Goal: Book appointment/travel/reservation

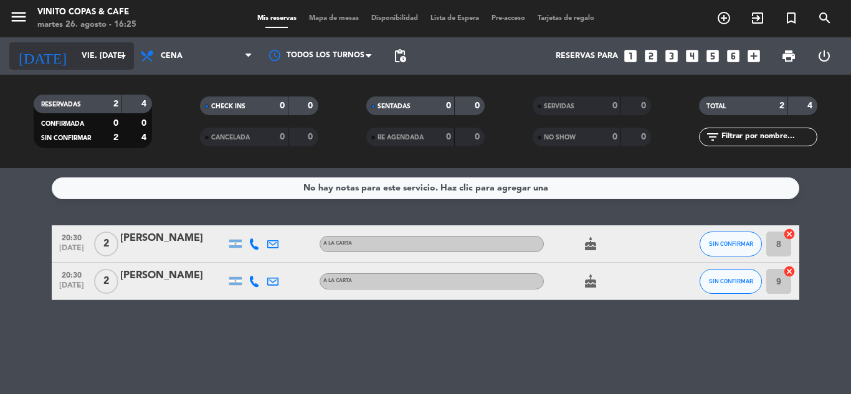
click at [119, 55] on icon "arrow_drop_down" at bounding box center [123, 56] width 15 height 15
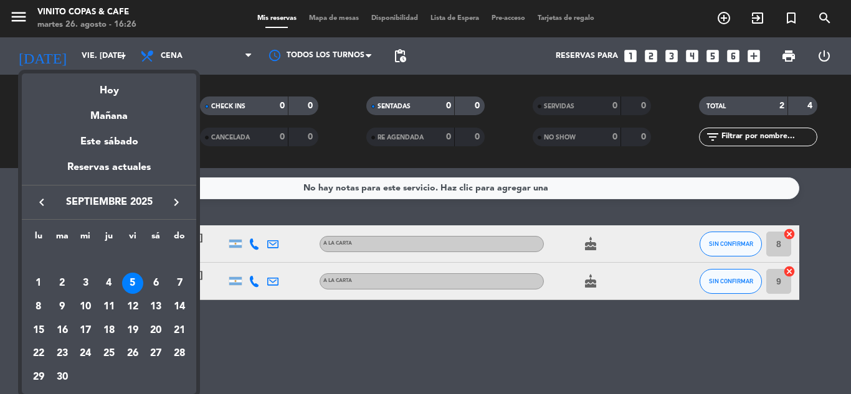
click at [39, 197] on icon "keyboard_arrow_left" at bounding box center [41, 202] width 15 height 15
click at [61, 351] on div "26" at bounding box center [62, 354] width 21 height 21
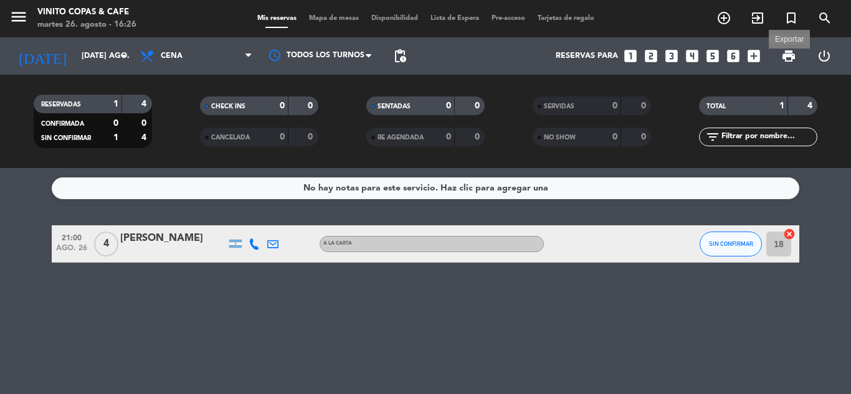
click at [786, 61] on span "print" at bounding box center [788, 56] width 15 height 15
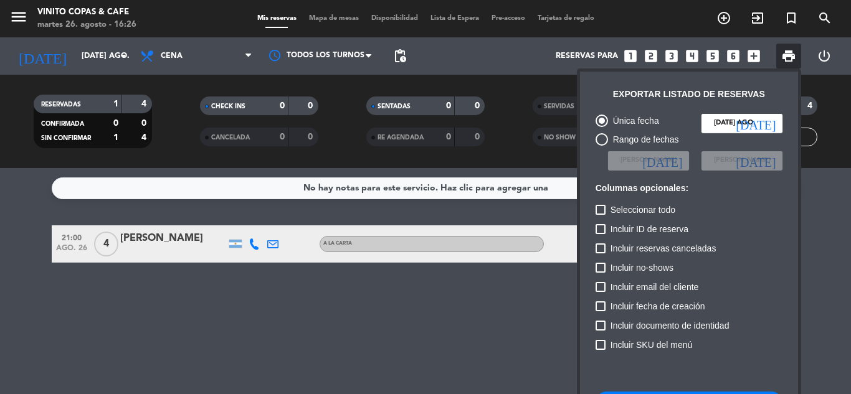
scroll to position [76, 0]
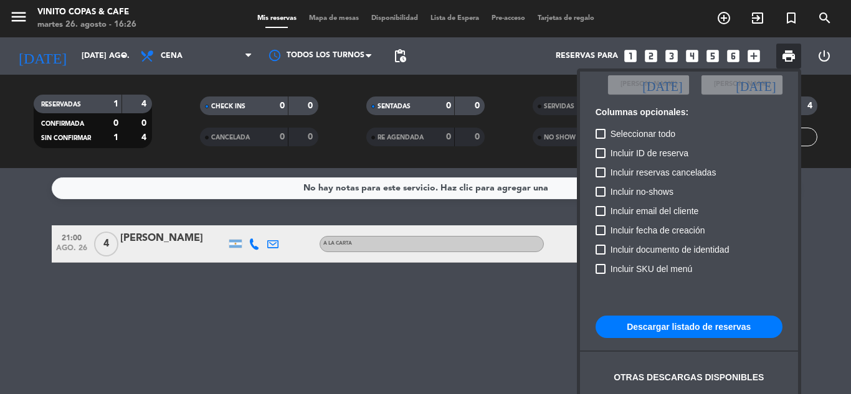
click at [660, 328] on button "Descargar listado de reservas" at bounding box center [689, 327] width 187 height 22
click at [126, 51] on div at bounding box center [425, 197] width 851 height 394
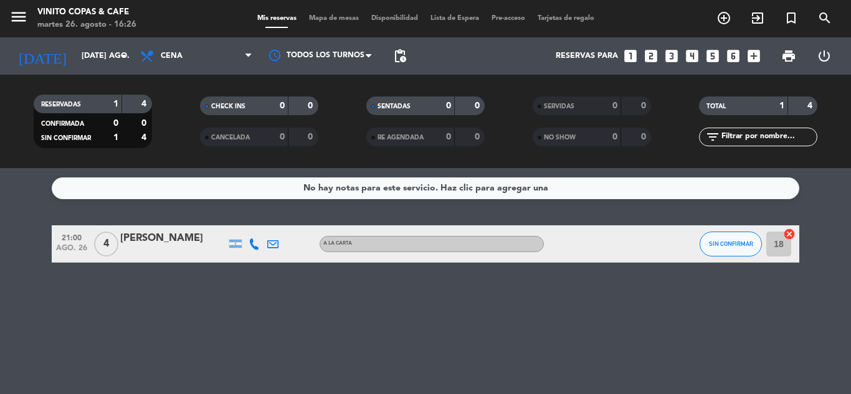
click at [126, 51] on icon "arrow_drop_down" at bounding box center [123, 56] width 15 height 15
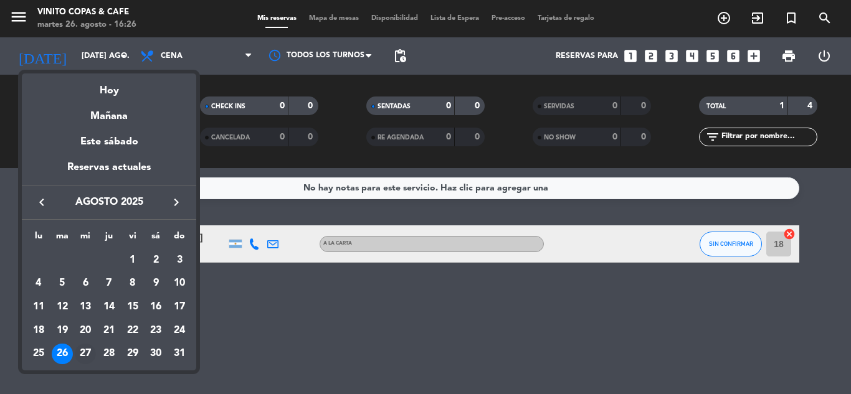
click at [82, 348] on div "27" at bounding box center [85, 354] width 21 height 21
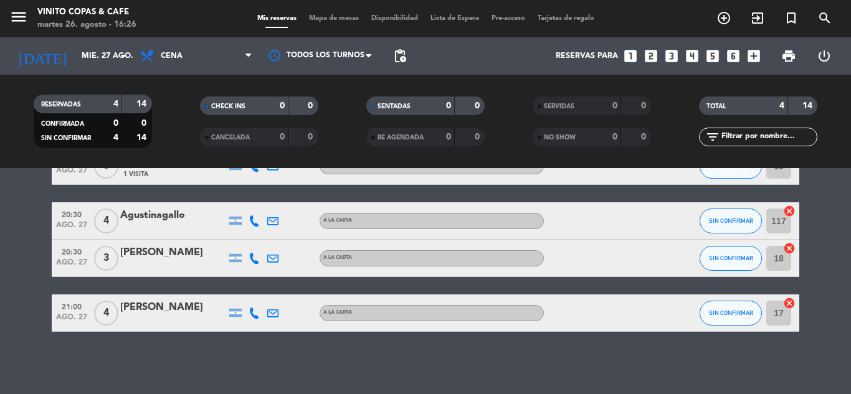
scroll to position [0, 0]
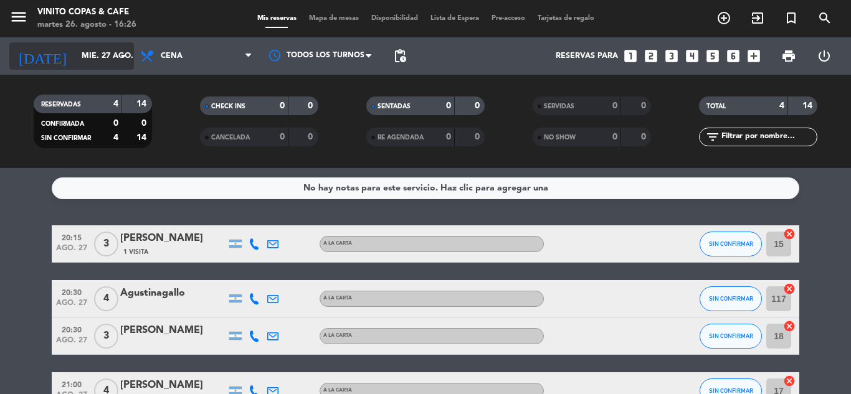
click at [96, 64] on input "mié. 27 ago." at bounding box center [127, 55] width 105 height 21
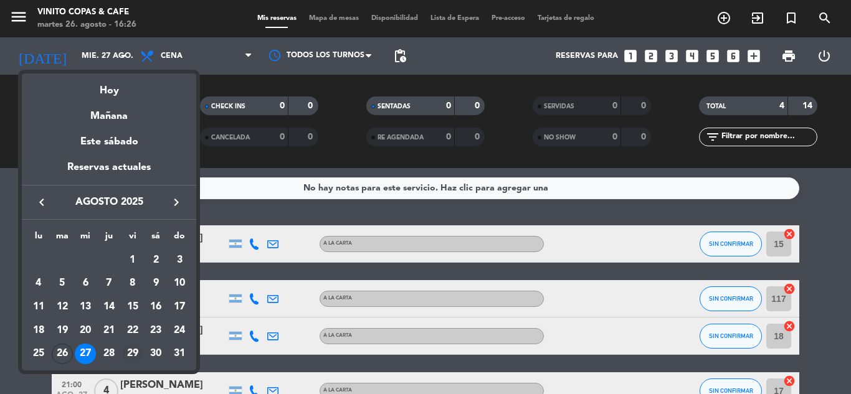
click at [135, 355] on div "29" at bounding box center [132, 354] width 21 height 21
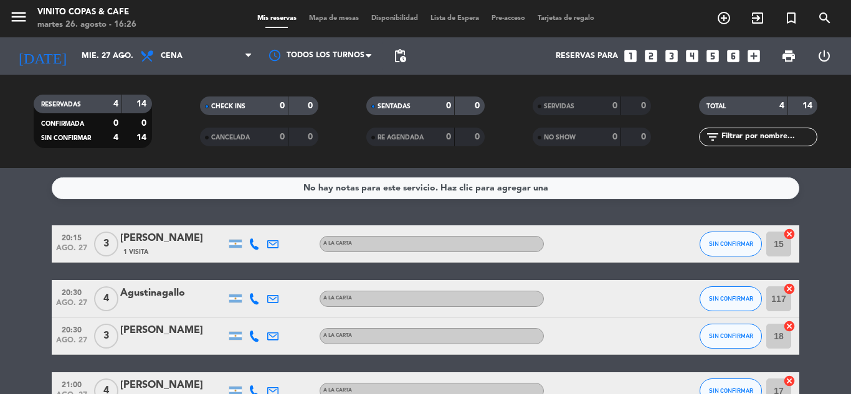
type input "vie. 29 ago."
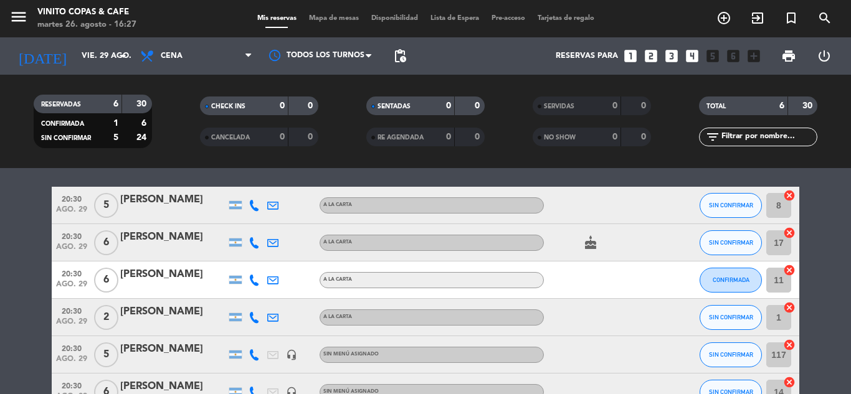
scroll to position [39, 0]
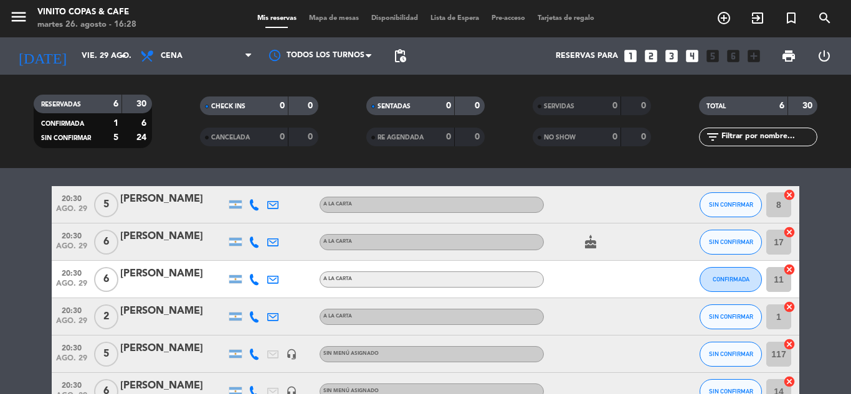
click at [692, 57] on icon "looks_4" at bounding box center [692, 56] width 16 height 16
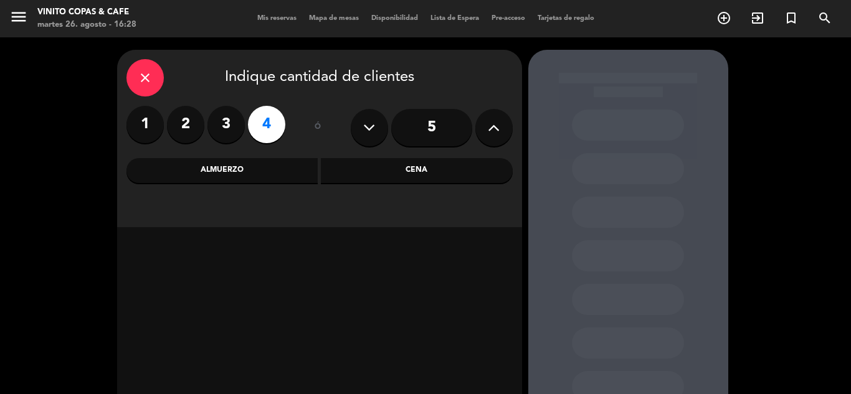
click at [497, 127] on icon at bounding box center [494, 127] width 12 height 19
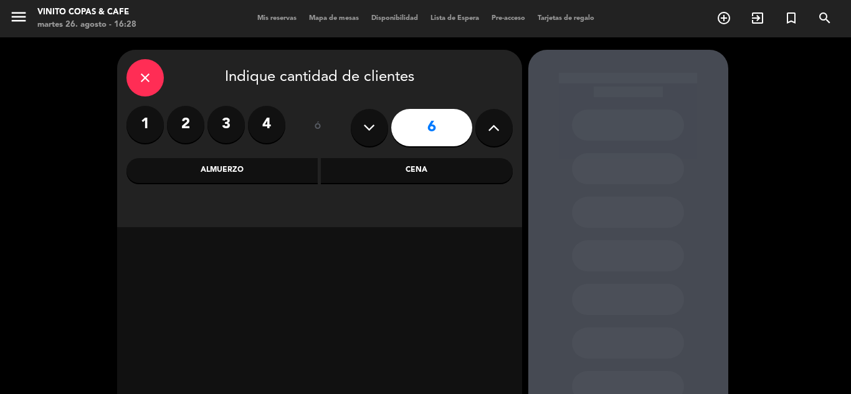
click at [497, 127] on icon at bounding box center [494, 127] width 12 height 19
type input "8"
click at [376, 164] on div "Cena" at bounding box center [417, 170] width 192 height 25
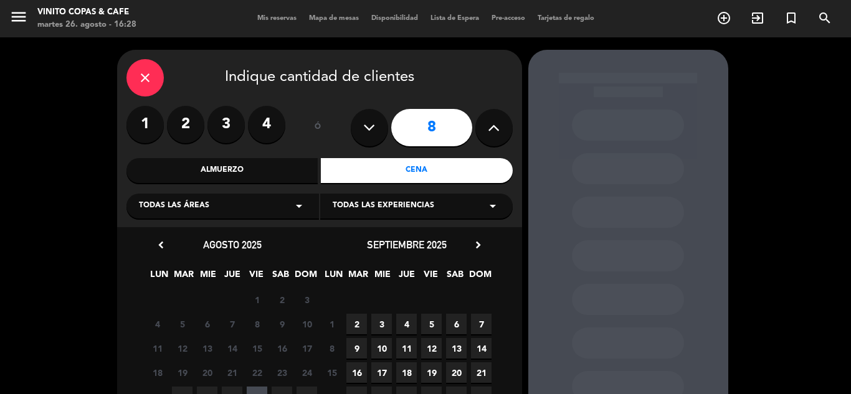
scroll to position [114, 0]
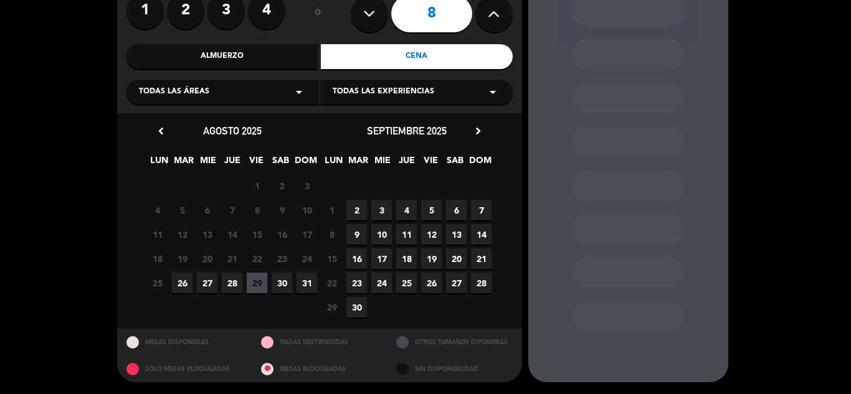
click at [252, 283] on span "29" at bounding box center [257, 283] width 21 height 21
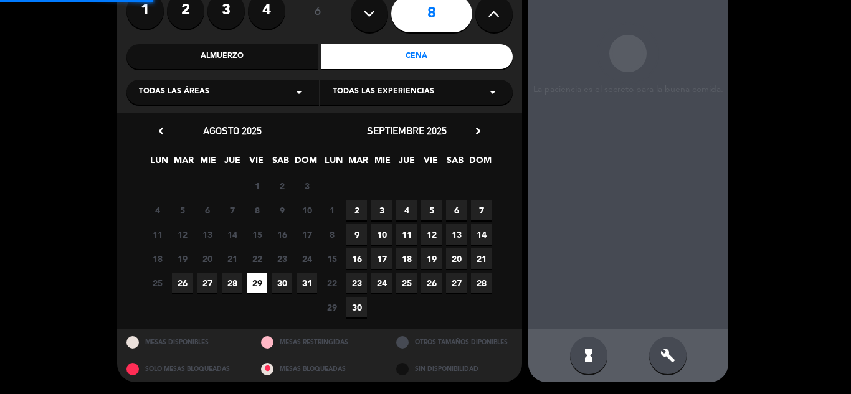
scroll to position [50, 0]
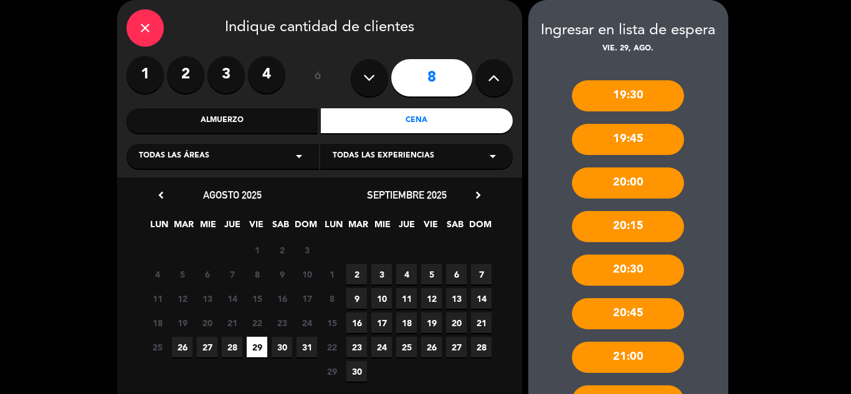
click at [143, 29] on icon "close" at bounding box center [145, 28] width 15 height 15
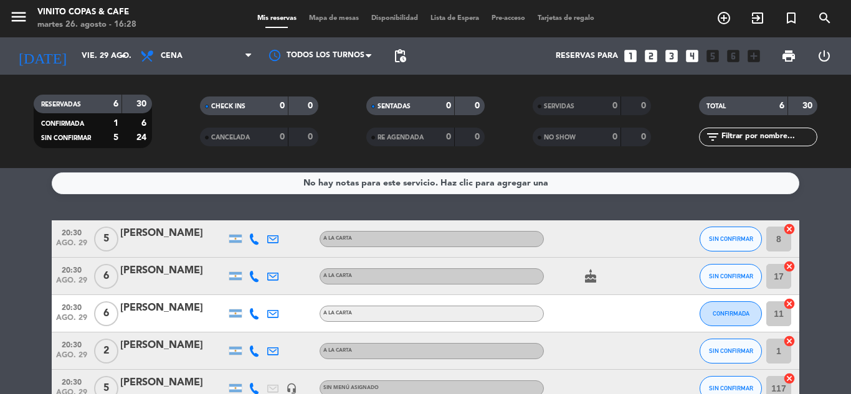
scroll to position [78, 0]
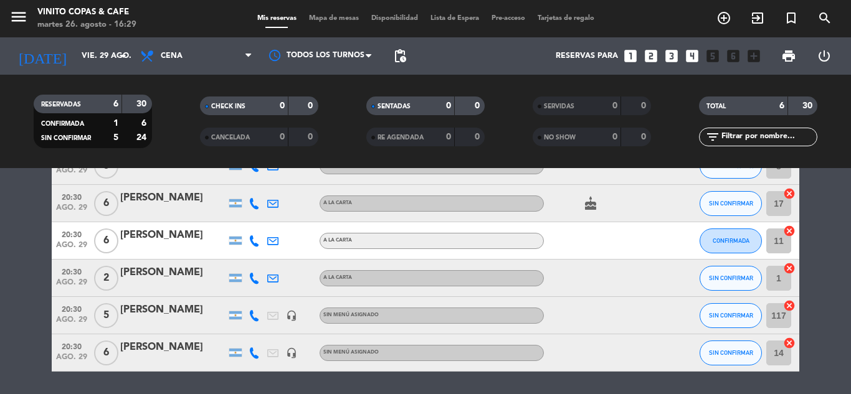
click at [784, 278] on input "1" at bounding box center [778, 278] width 25 height 25
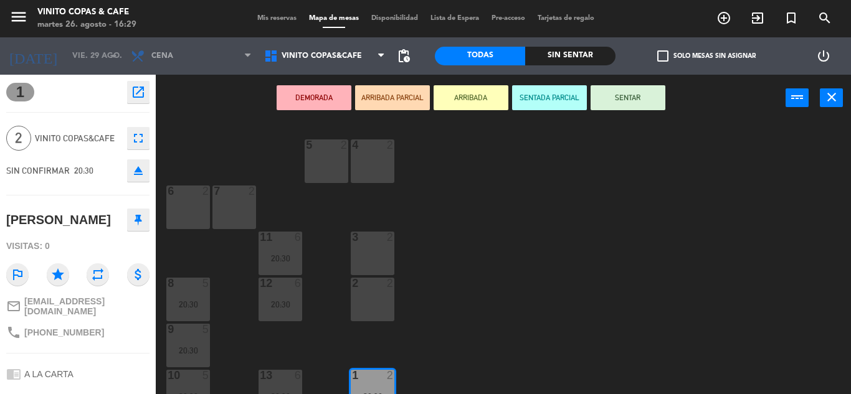
scroll to position [2, 0]
click at [199, 207] on div "6 2" at bounding box center [188, 209] width 44 height 44
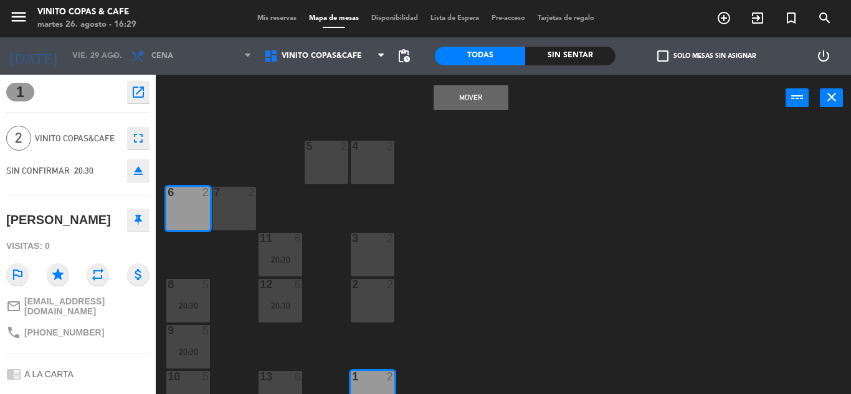
click at [491, 98] on button "Mover" at bounding box center [471, 97] width 75 height 25
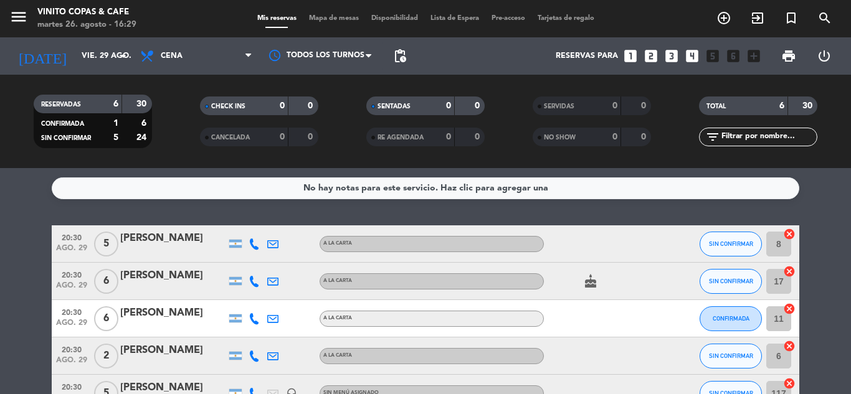
click at [654, 55] on icon "looks_two" at bounding box center [651, 56] width 16 height 16
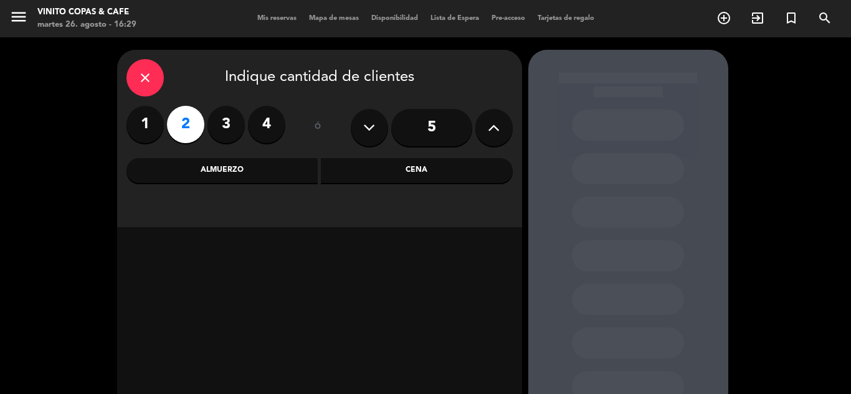
click at [389, 174] on div "Cena" at bounding box center [417, 170] width 192 height 25
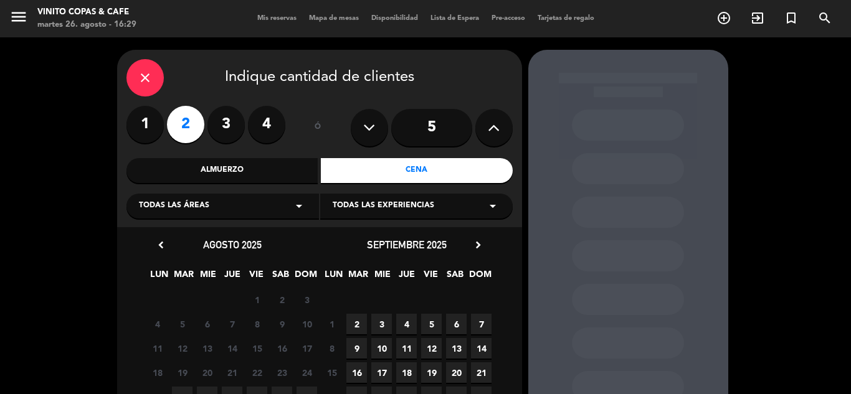
scroll to position [96, 0]
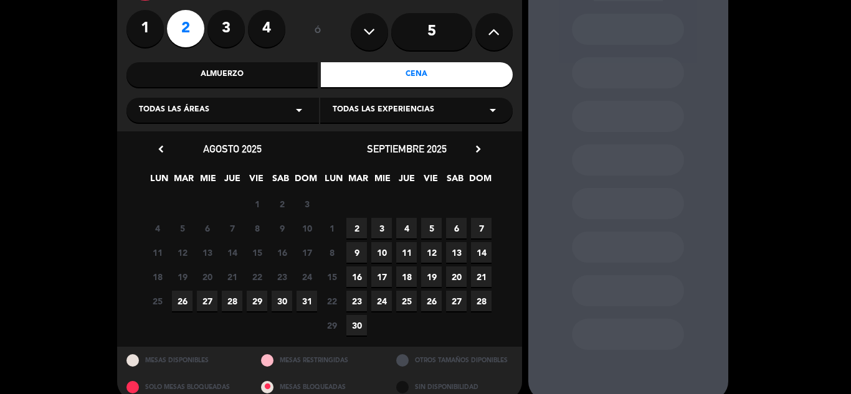
click at [258, 302] on span "29" at bounding box center [257, 301] width 21 height 21
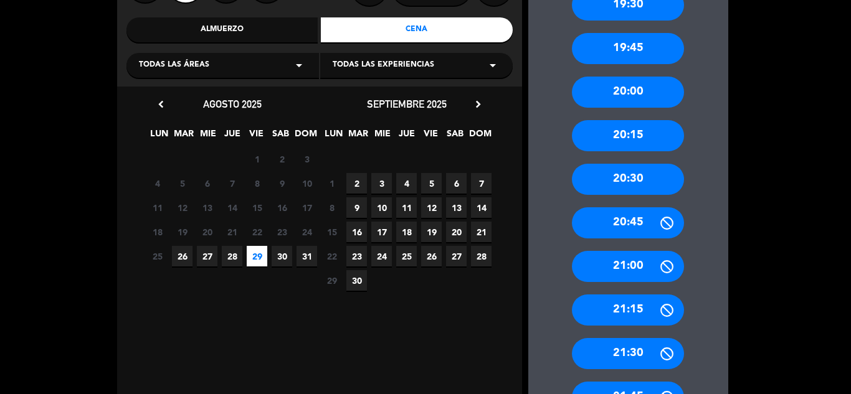
scroll to position [143, 0]
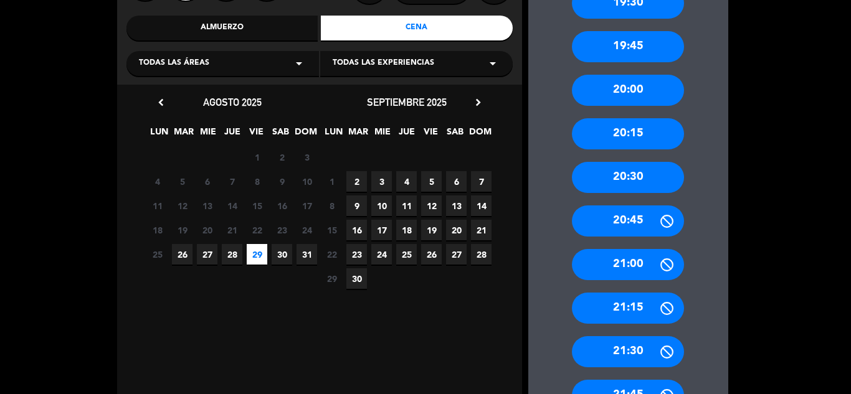
click at [600, 173] on div "20:30" at bounding box center [628, 177] width 112 height 31
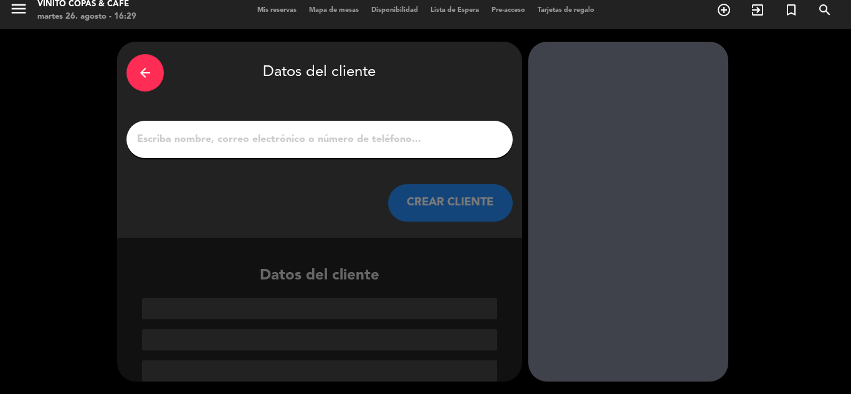
scroll to position [8, 0]
click at [348, 140] on input "1" at bounding box center [320, 139] width 368 height 17
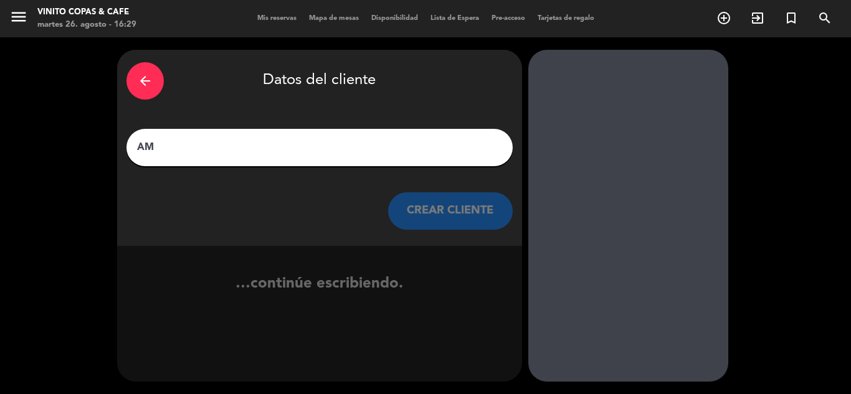
scroll to position [0, 0]
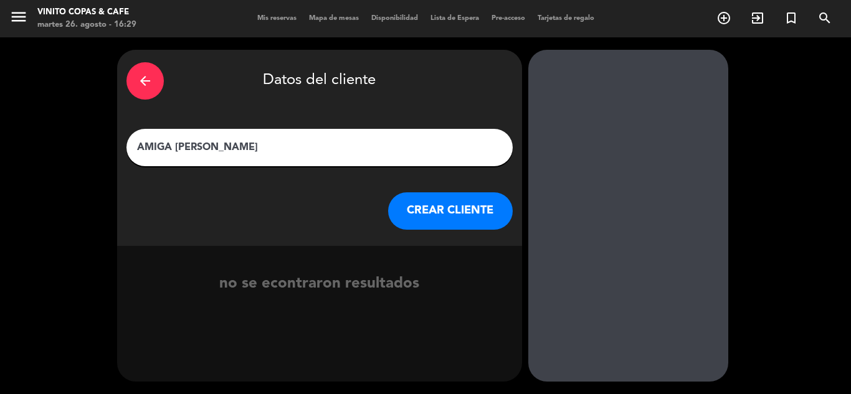
type input "AMIGA [PERSON_NAME]"
click at [438, 221] on button "CREAR CLIENTE" at bounding box center [450, 211] width 125 height 37
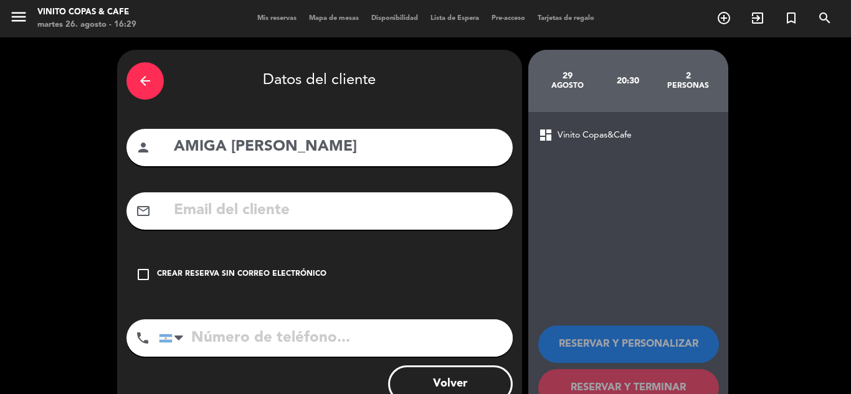
click at [224, 276] on div "Crear reserva sin correo electrónico" at bounding box center [241, 275] width 169 height 12
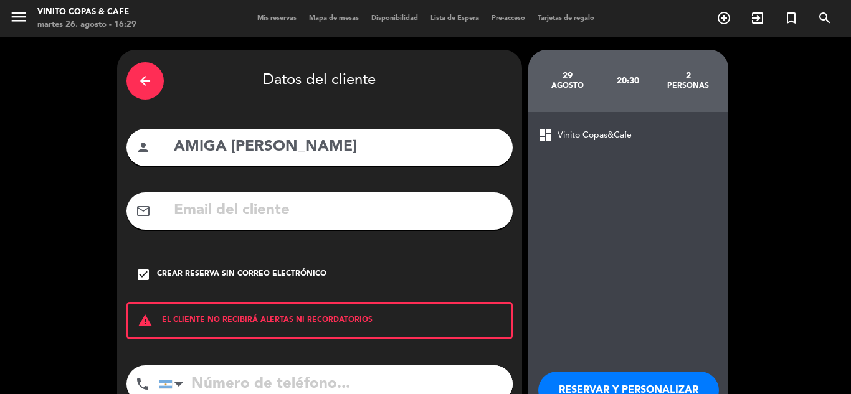
scroll to position [86, 0]
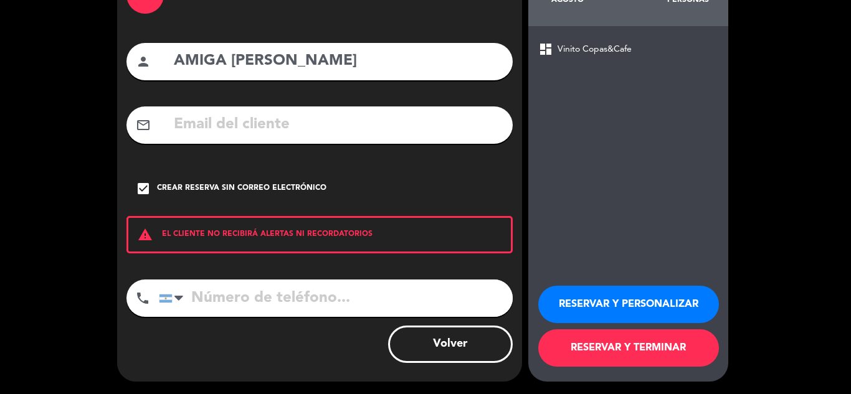
click at [611, 361] on button "RESERVAR Y TERMINAR" at bounding box center [628, 348] width 181 height 37
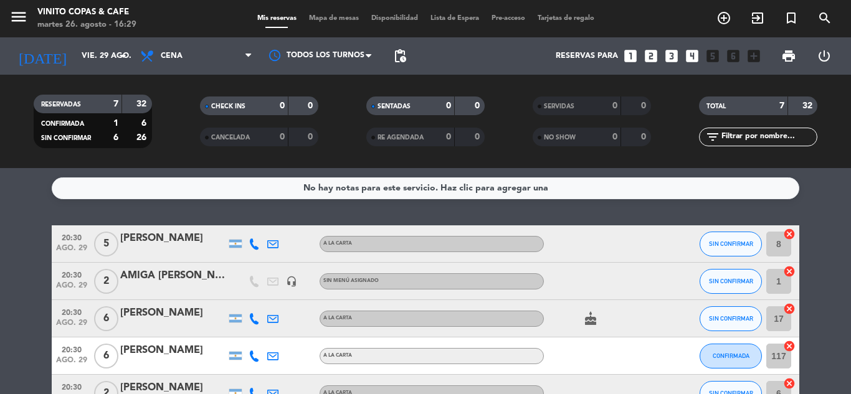
click at [651, 57] on icon "looks_two" at bounding box center [651, 56] width 16 height 16
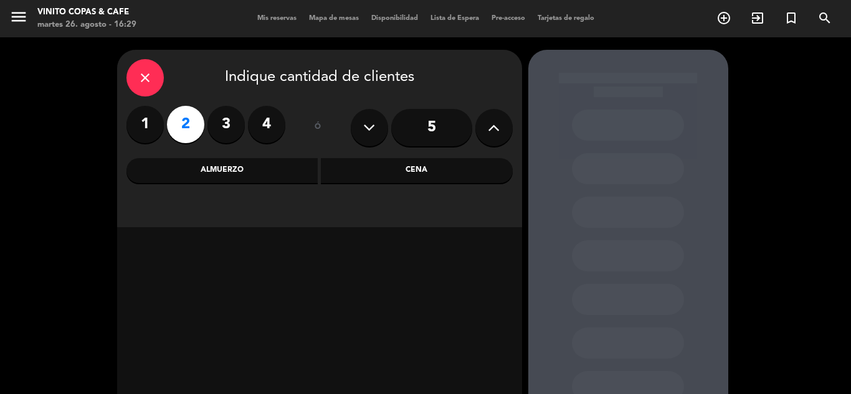
click at [412, 166] on div "Cena" at bounding box center [417, 170] width 192 height 25
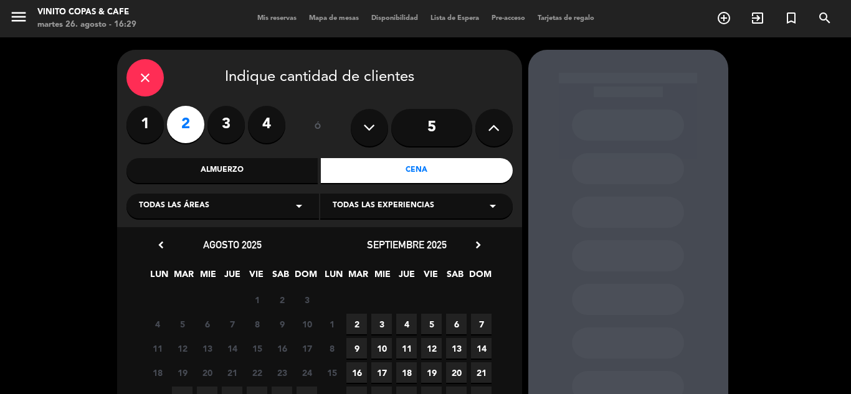
scroll to position [74, 0]
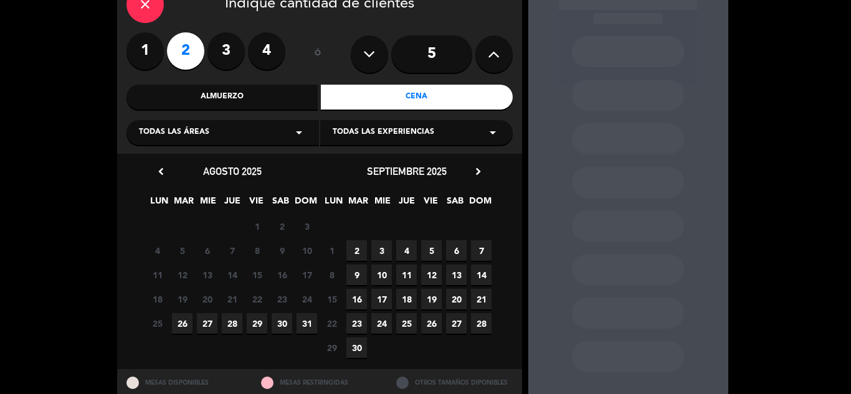
click at [259, 320] on span "29" at bounding box center [257, 323] width 21 height 21
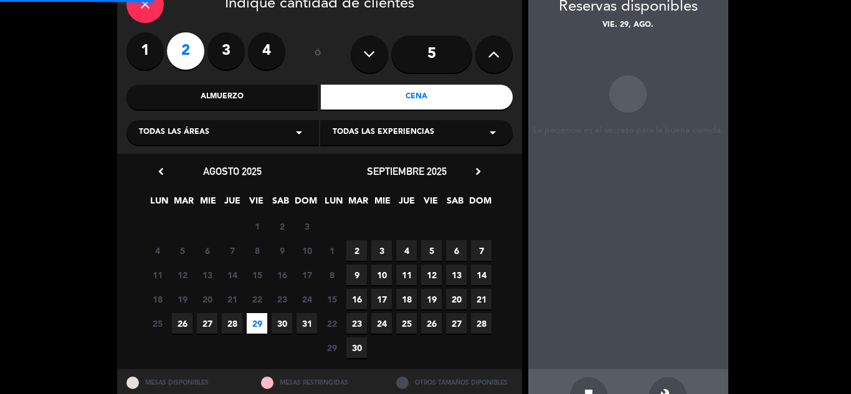
scroll to position [50, 0]
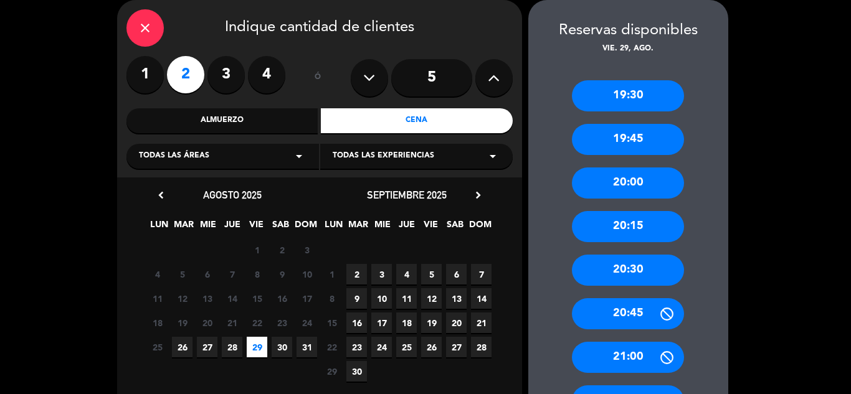
click at [604, 264] on div "20:30" at bounding box center [628, 270] width 112 height 31
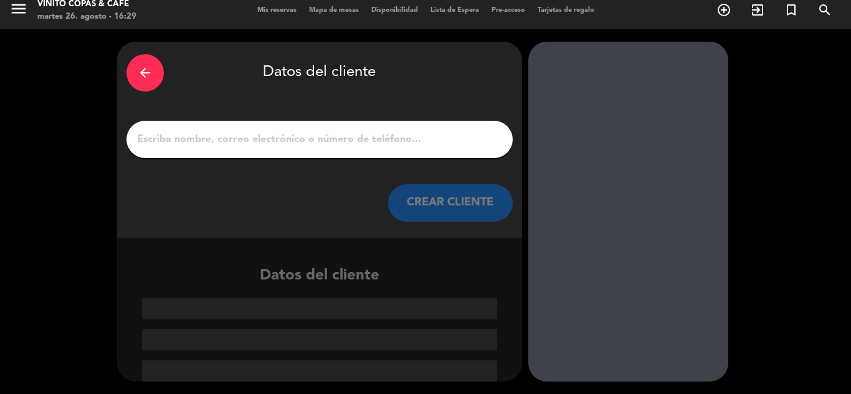
scroll to position [8, 0]
click at [287, 145] on input "1" at bounding box center [320, 139] width 368 height 17
paste input "AMIGA [PERSON_NAME]"
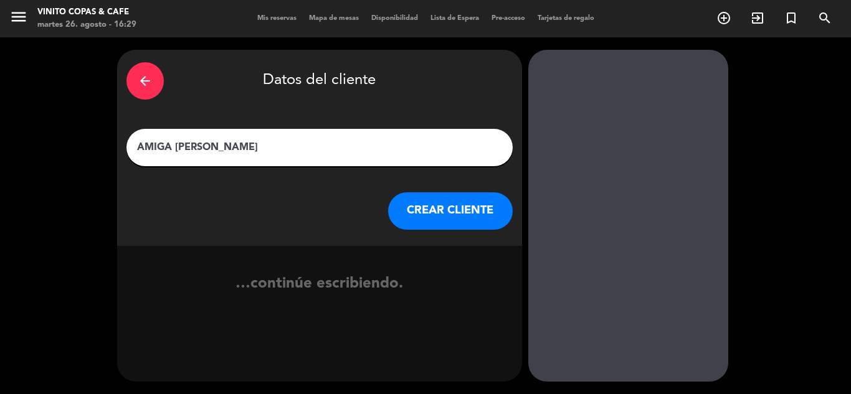
scroll to position [0, 0]
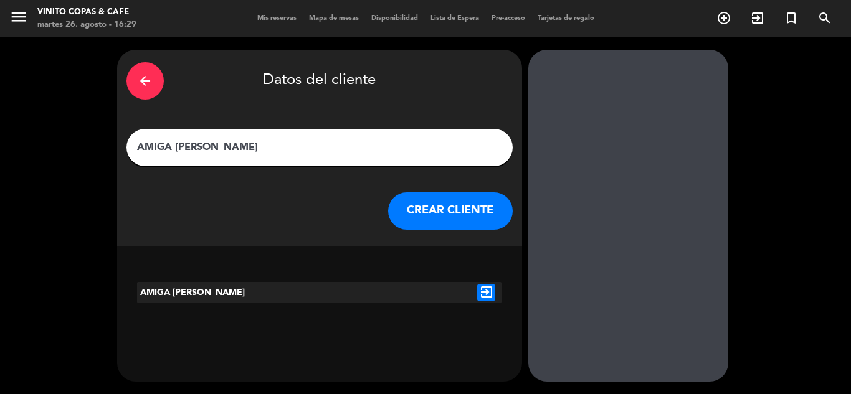
type input "AMIGA [PERSON_NAME]"
click at [422, 207] on button "CREAR CLIENTE" at bounding box center [450, 211] width 125 height 37
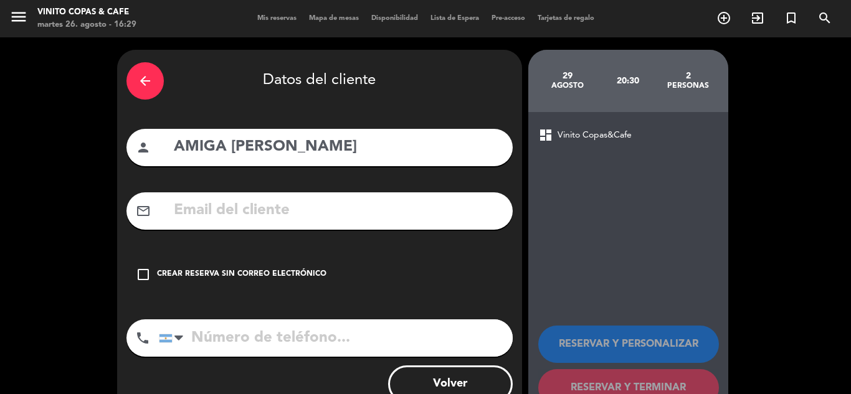
click at [288, 277] on div "Crear reserva sin correo electrónico" at bounding box center [241, 275] width 169 height 12
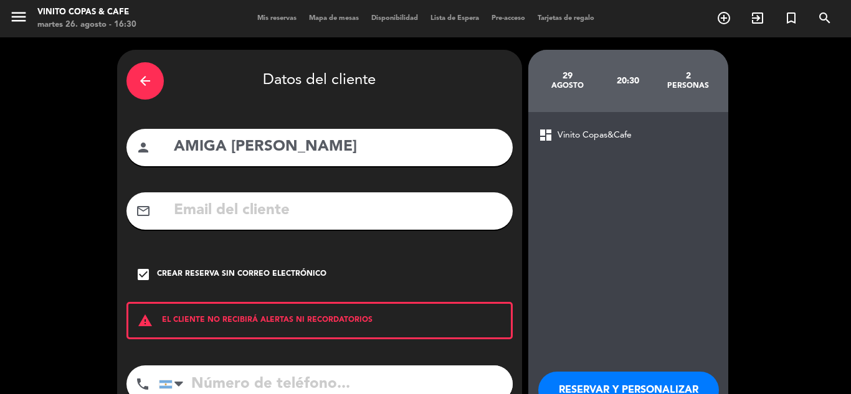
scroll to position [86, 0]
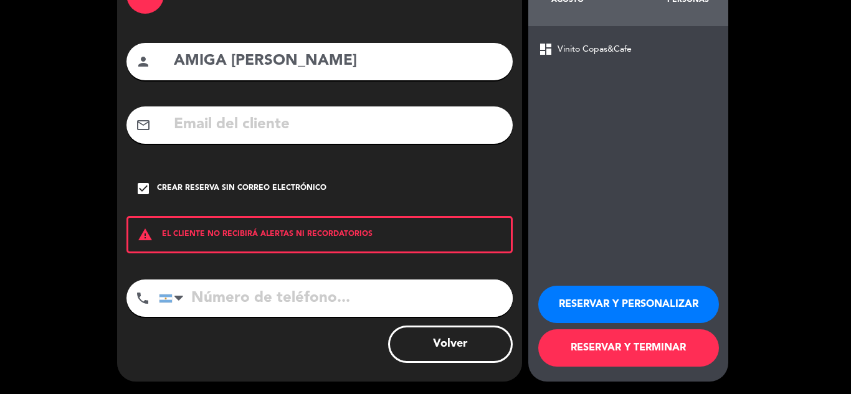
click at [616, 353] on button "RESERVAR Y TERMINAR" at bounding box center [628, 348] width 181 height 37
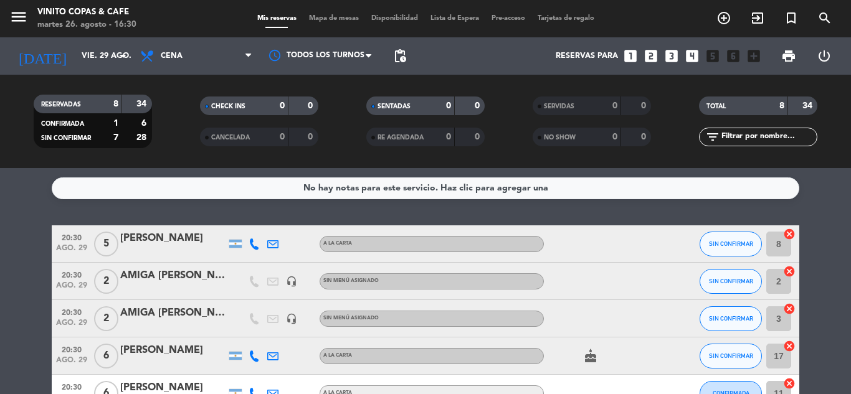
click at [652, 59] on icon "looks_two" at bounding box center [651, 56] width 16 height 16
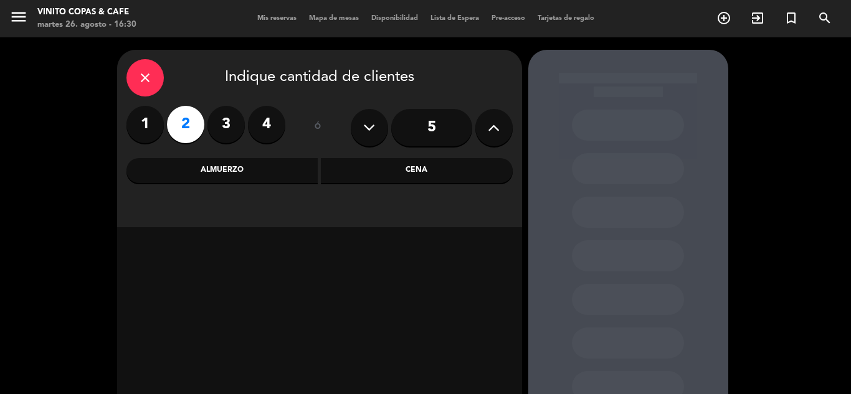
click at [412, 174] on div "Cena" at bounding box center [417, 170] width 192 height 25
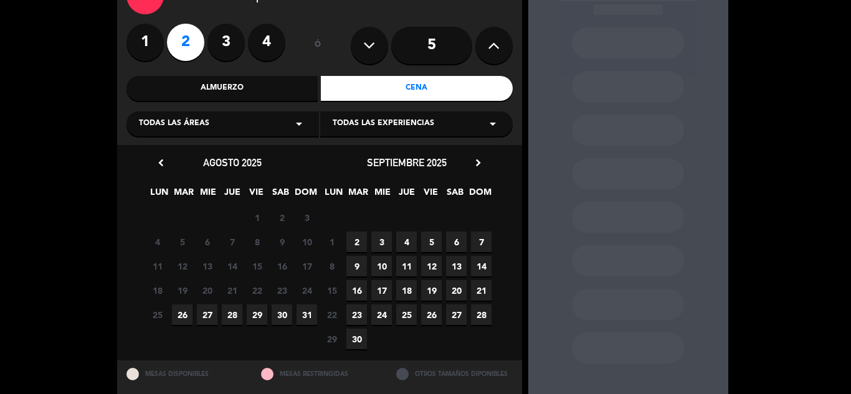
scroll to position [83, 0]
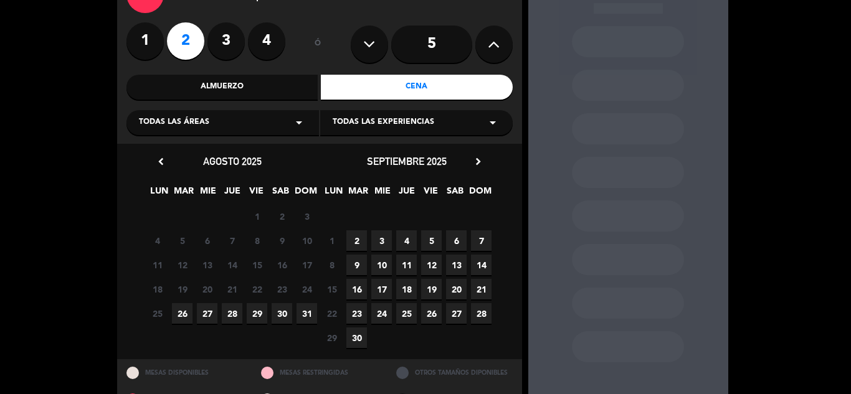
click at [252, 317] on span "29" at bounding box center [257, 313] width 21 height 21
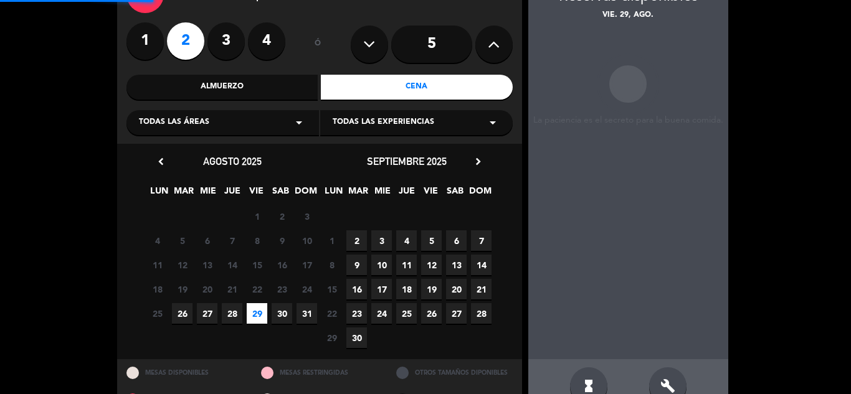
scroll to position [50, 0]
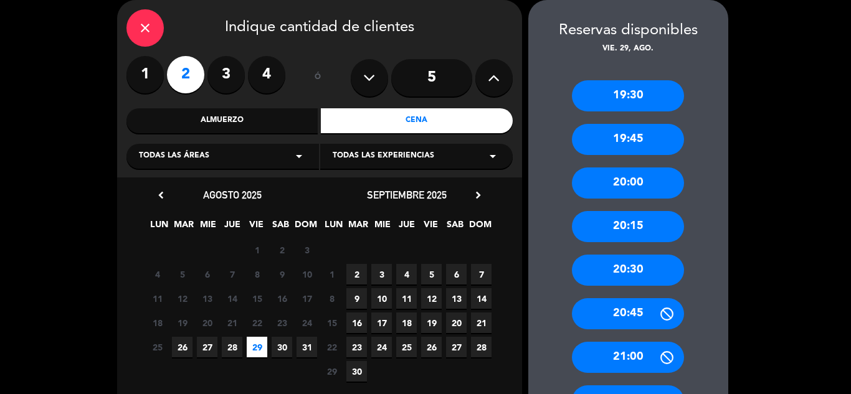
click at [639, 277] on div "20:30" at bounding box center [628, 270] width 112 height 31
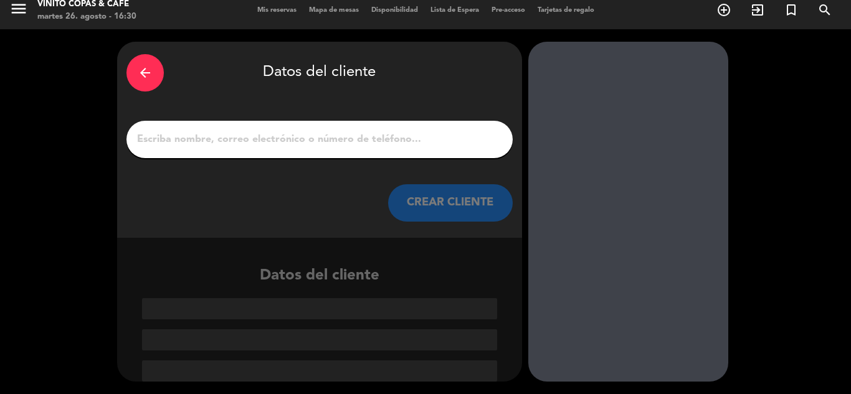
scroll to position [8, 0]
click at [353, 143] on input "1" at bounding box center [320, 139] width 368 height 17
paste input "AMIGA [PERSON_NAME]"
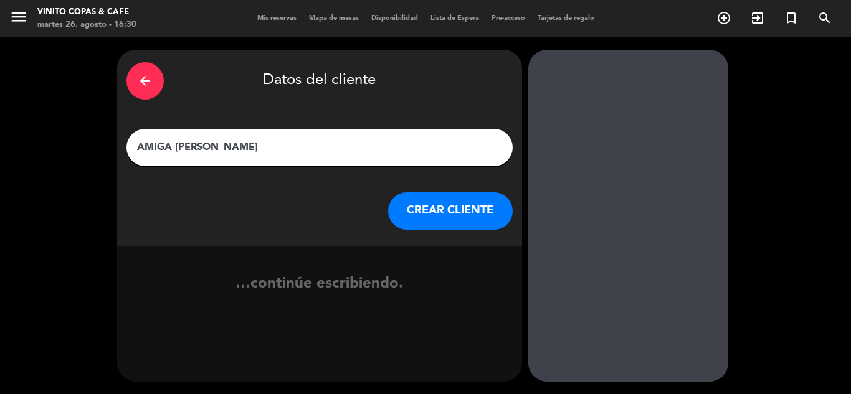
scroll to position [0, 0]
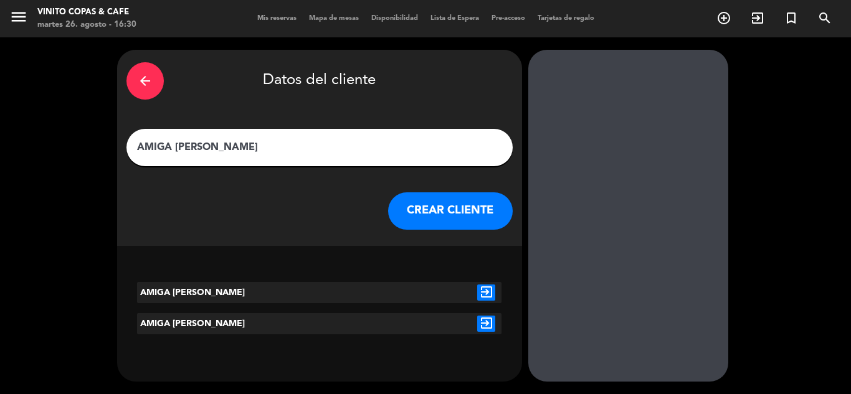
type input "AMIGA [PERSON_NAME]"
click at [447, 207] on button "CREAR CLIENTE" at bounding box center [450, 211] width 125 height 37
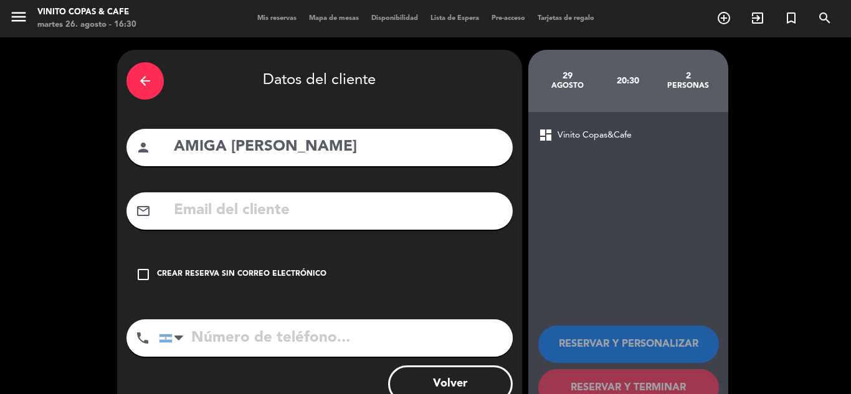
click at [258, 270] on div "Crear reserva sin correo electrónico" at bounding box center [241, 275] width 169 height 12
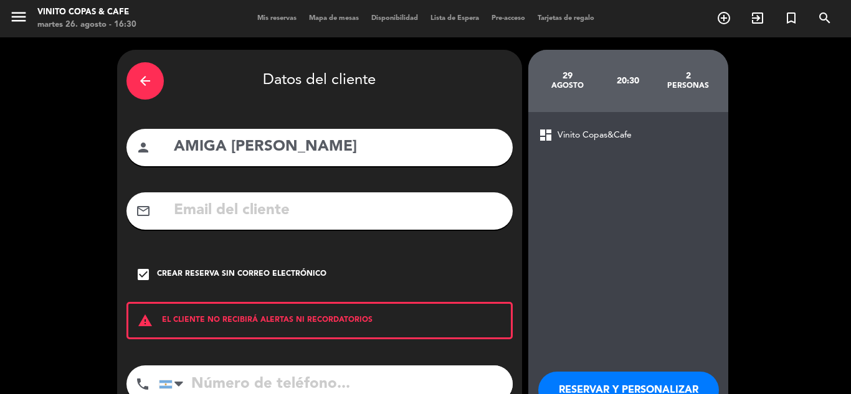
scroll to position [86, 0]
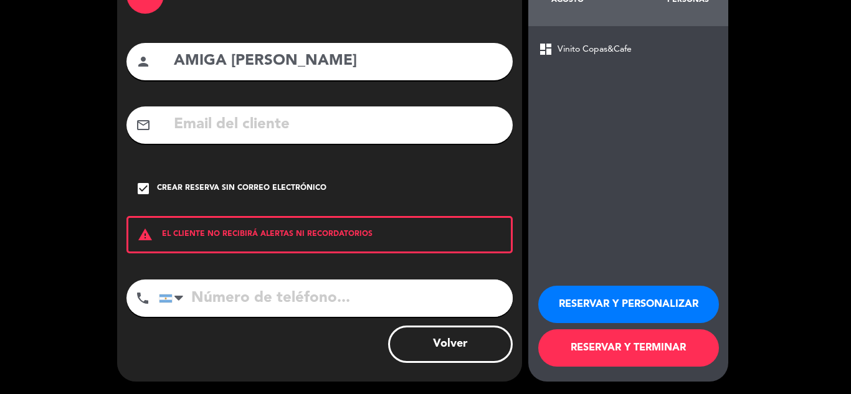
click at [596, 353] on button "RESERVAR Y TERMINAR" at bounding box center [628, 348] width 181 height 37
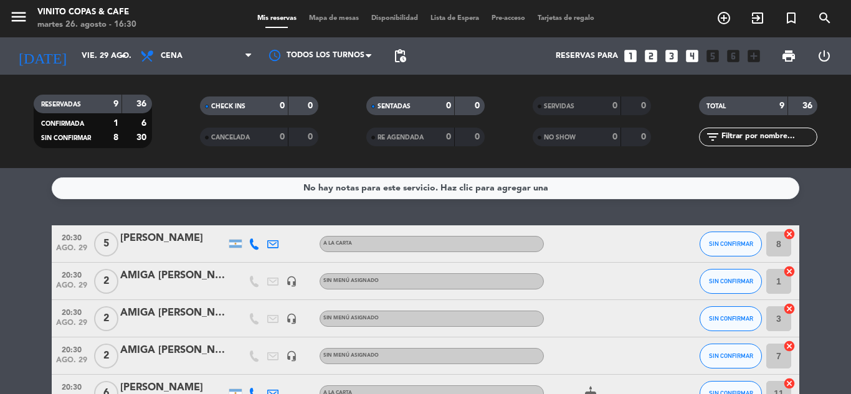
click at [654, 53] on icon "looks_two" at bounding box center [651, 56] width 16 height 16
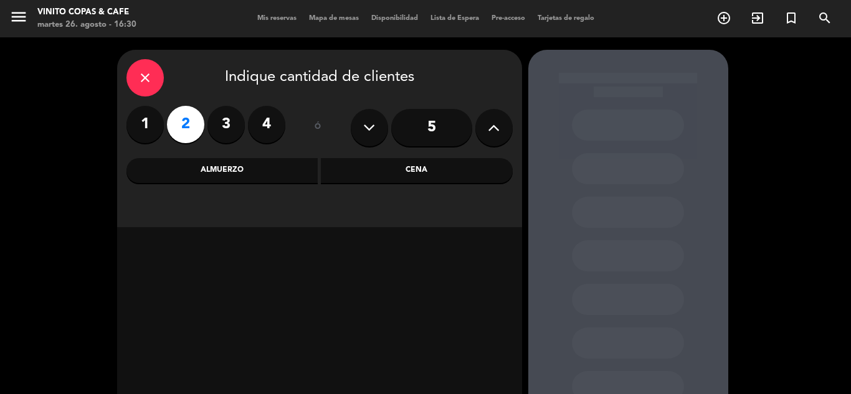
click at [402, 177] on div "Cena" at bounding box center [417, 170] width 192 height 25
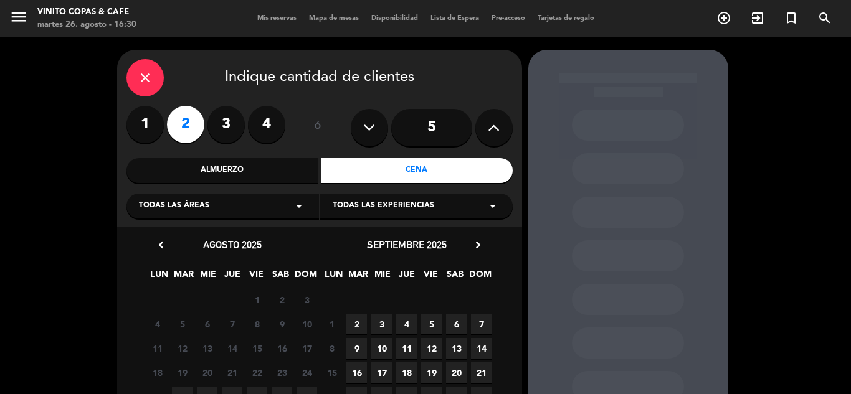
scroll to position [67, 0]
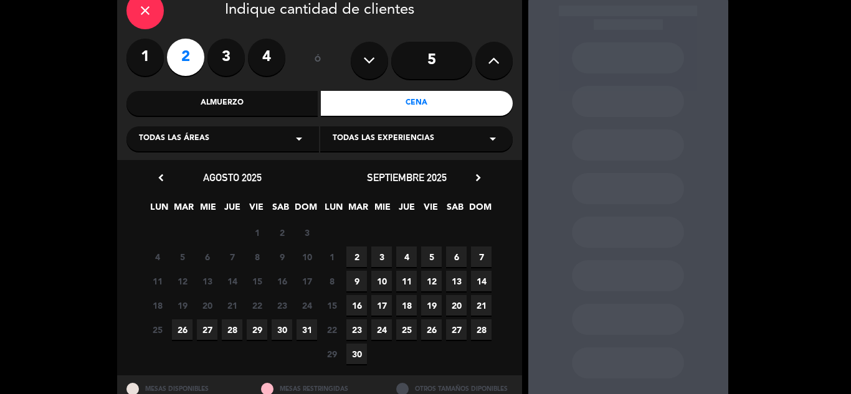
click at [255, 333] on span "29" at bounding box center [257, 330] width 21 height 21
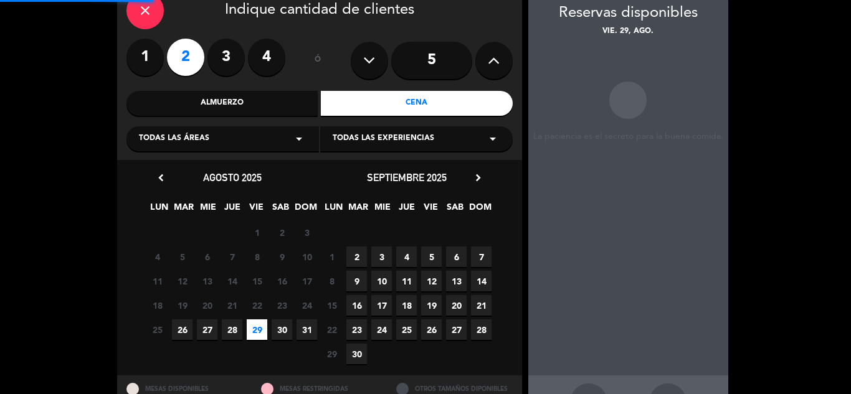
scroll to position [50, 0]
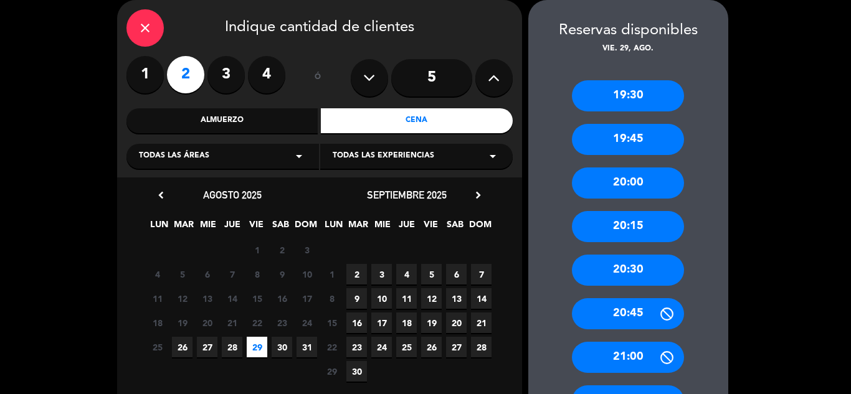
click at [623, 265] on div "20:30" at bounding box center [628, 270] width 112 height 31
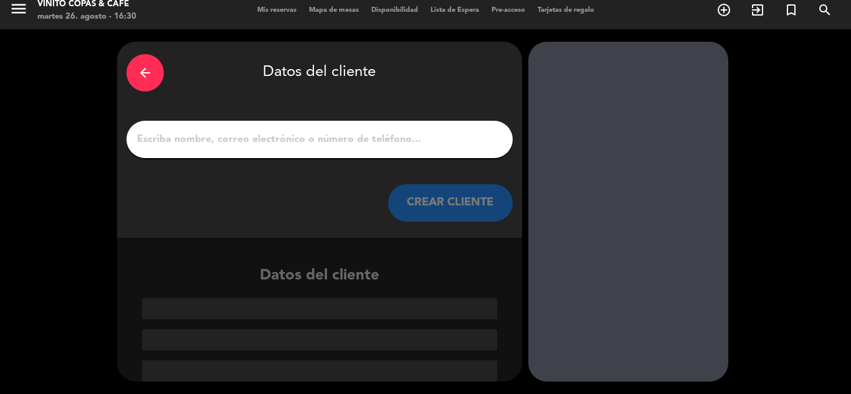
click at [358, 130] on div at bounding box center [319, 139] width 386 height 37
click at [304, 139] on input "1" at bounding box center [320, 139] width 368 height 17
paste input "AMIGA [PERSON_NAME]"
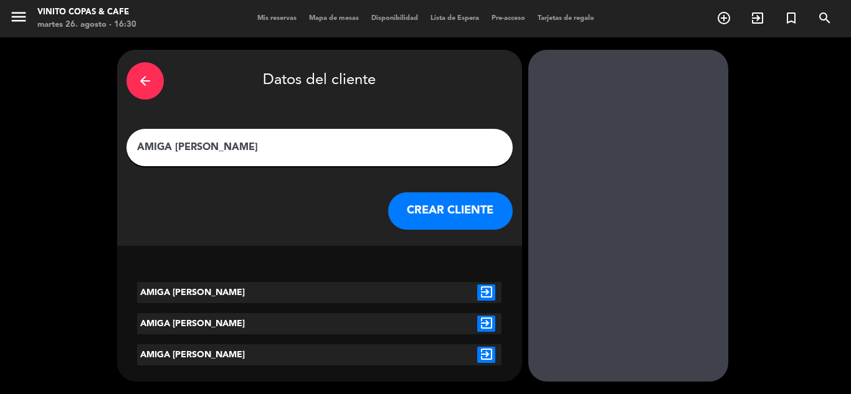
type input "AMIGA [PERSON_NAME]"
click at [431, 207] on button "CREAR CLIENTE" at bounding box center [450, 211] width 125 height 37
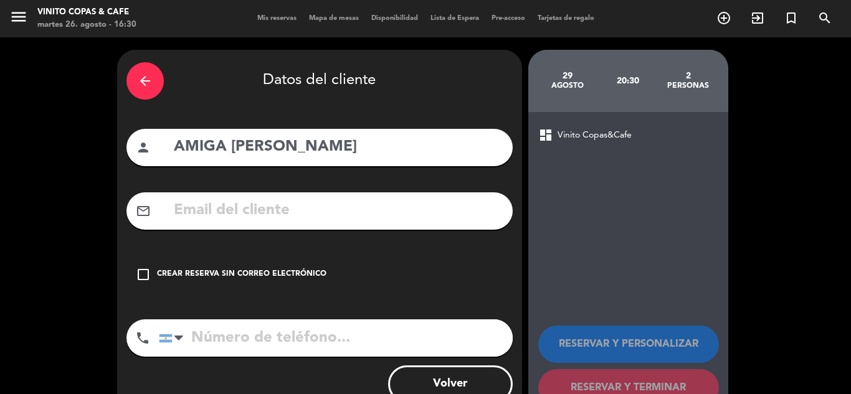
click at [270, 272] on div "Crear reserva sin correo electrónico" at bounding box center [241, 275] width 169 height 12
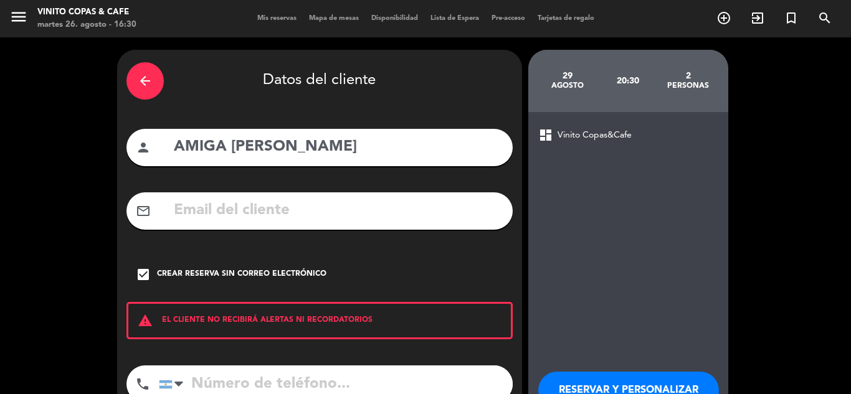
scroll to position [86, 0]
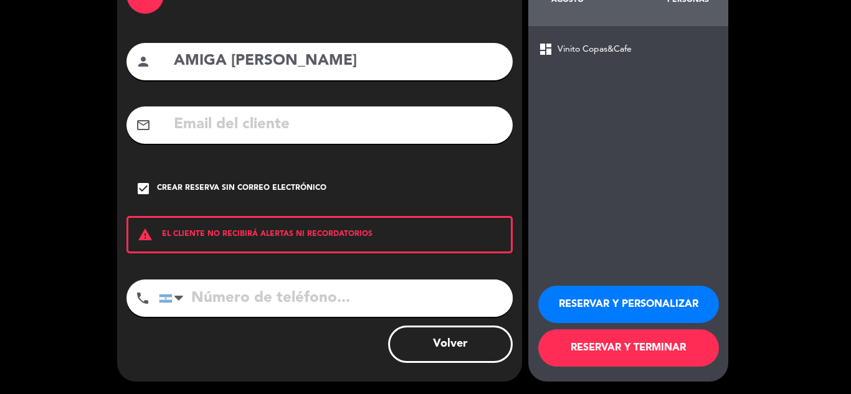
click at [611, 355] on button "RESERVAR Y TERMINAR" at bounding box center [628, 348] width 181 height 37
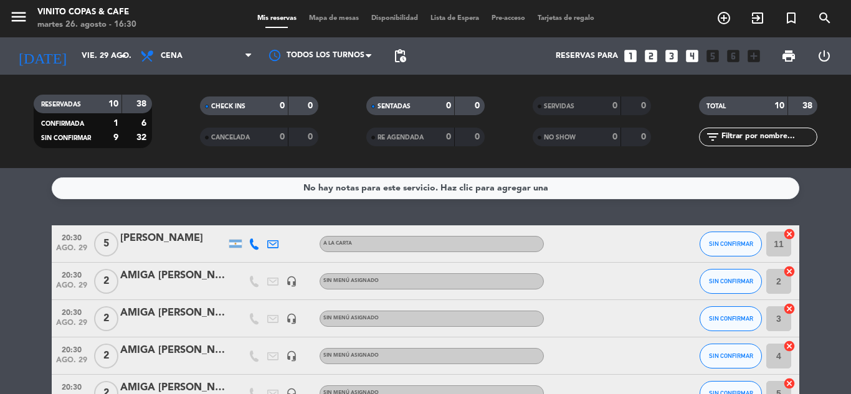
click at [649, 52] on icon "looks_two" at bounding box center [651, 56] width 16 height 16
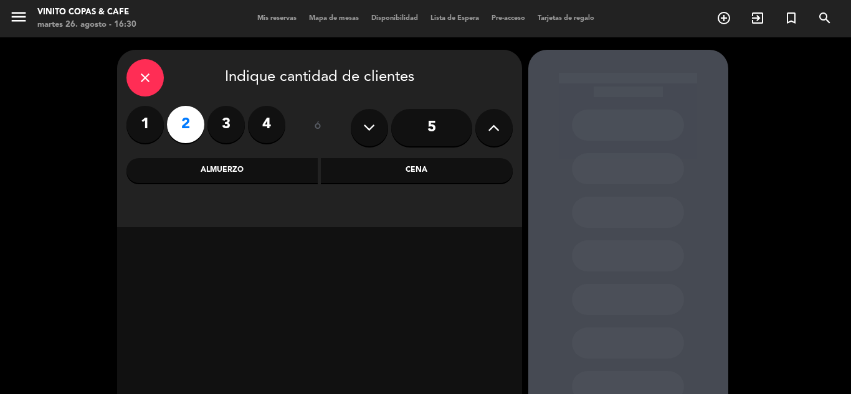
click at [396, 166] on div "Cena" at bounding box center [417, 170] width 192 height 25
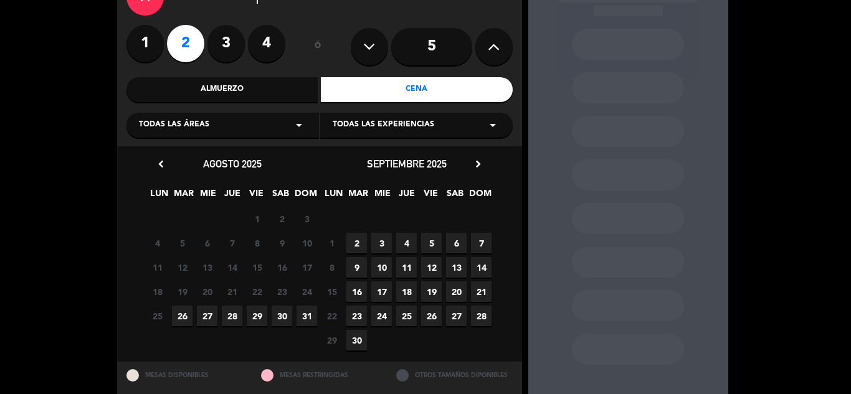
scroll to position [83, 0]
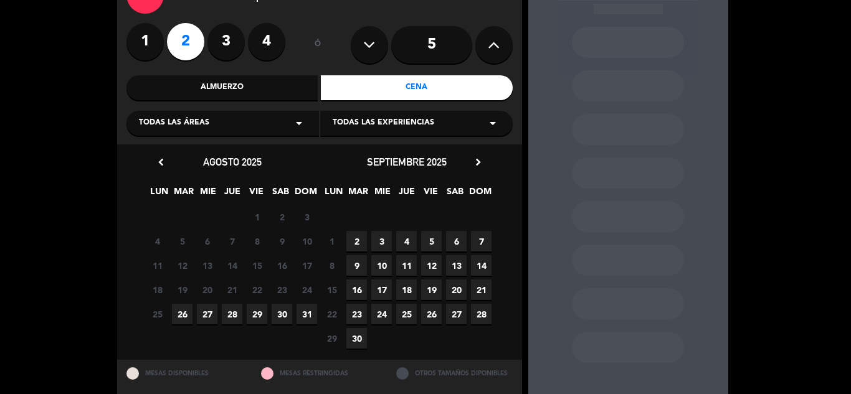
click at [259, 310] on span "29" at bounding box center [257, 314] width 21 height 21
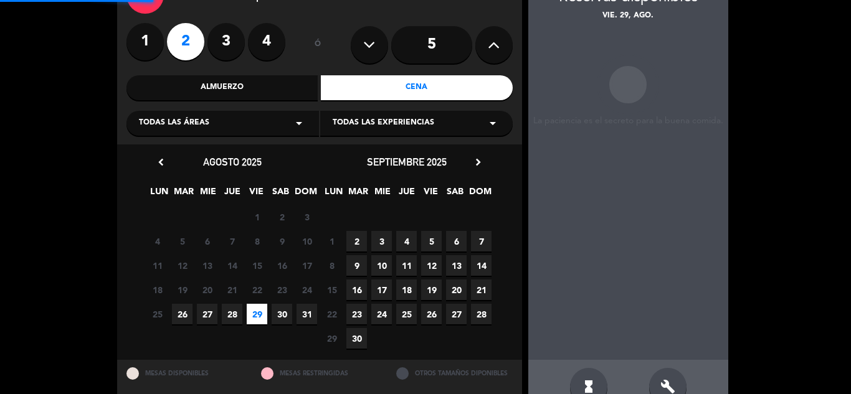
scroll to position [50, 0]
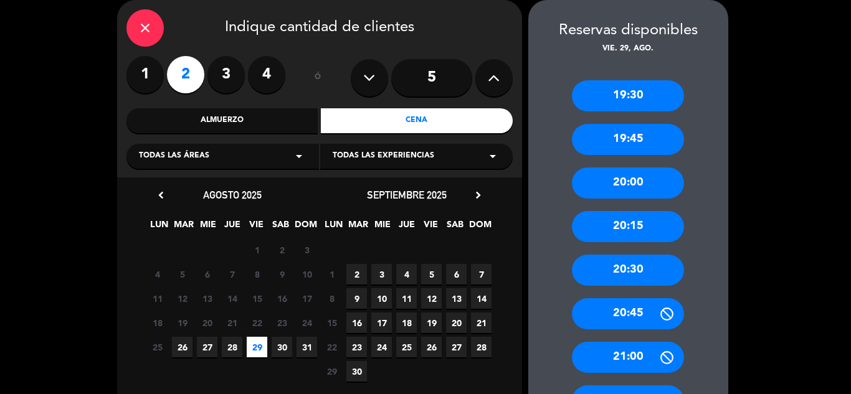
click at [637, 270] on div "20:30" at bounding box center [628, 270] width 112 height 31
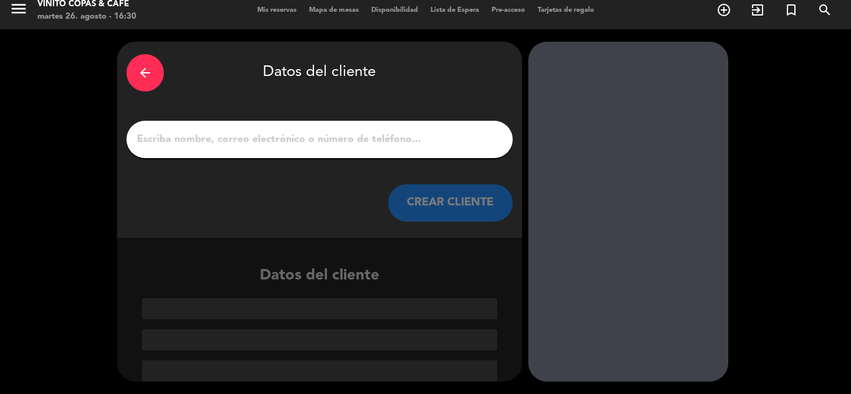
scroll to position [8, 0]
click at [333, 131] on input "1" at bounding box center [320, 139] width 368 height 17
paste input "AMIGA [PERSON_NAME]"
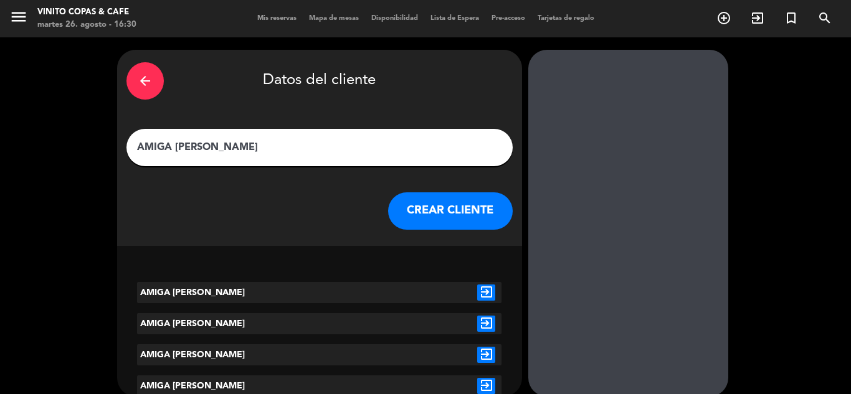
type input "AMIGA [PERSON_NAME]"
click at [462, 216] on button "CREAR CLIENTE" at bounding box center [450, 211] width 125 height 37
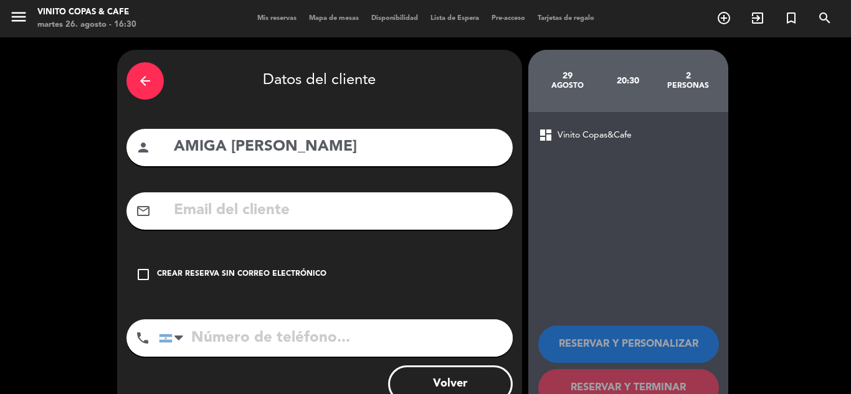
click at [301, 272] on div "Crear reserva sin correo electrónico" at bounding box center [241, 275] width 169 height 12
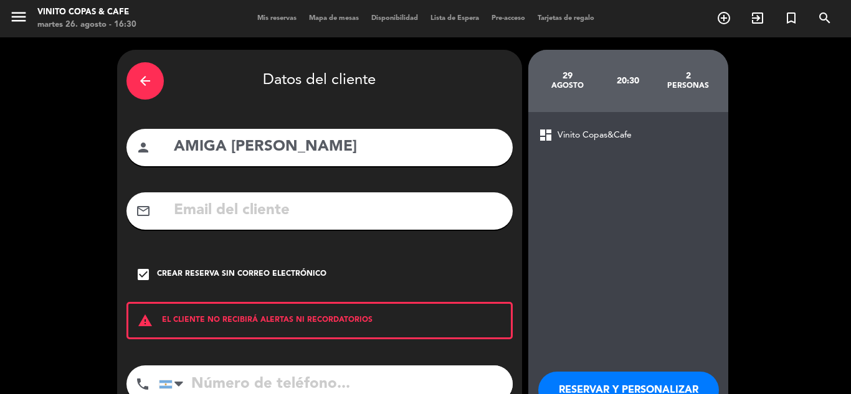
scroll to position [86, 0]
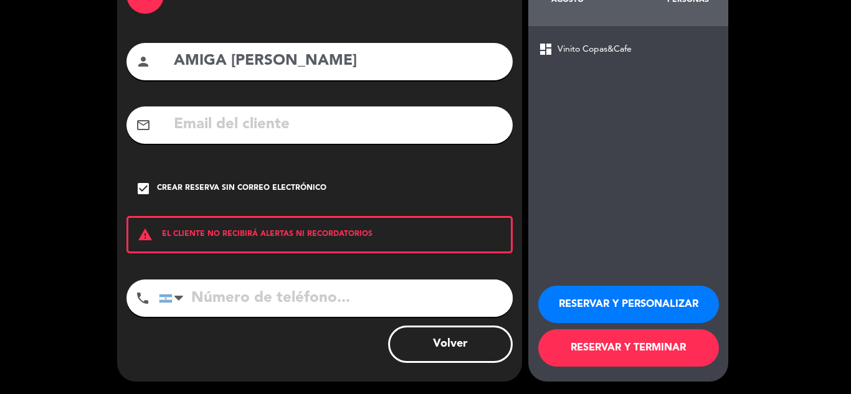
click at [619, 349] on button "RESERVAR Y TERMINAR" at bounding box center [628, 348] width 181 height 37
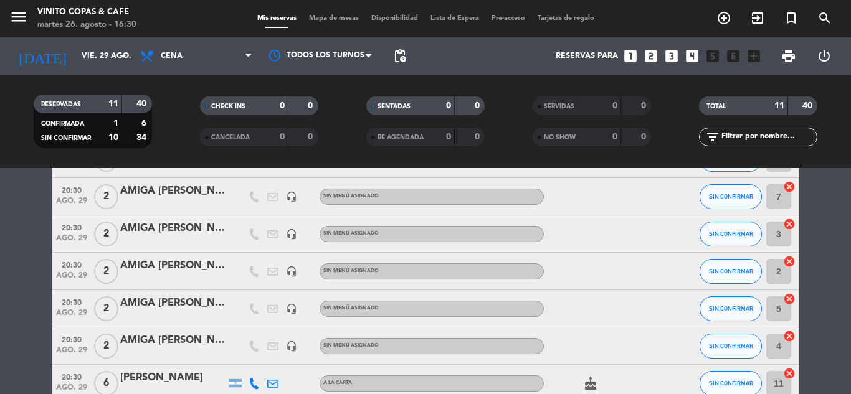
scroll to position [84, 0]
click at [168, 199] on div "AMIGA [PERSON_NAME]" at bounding box center [173, 192] width 106 height 16
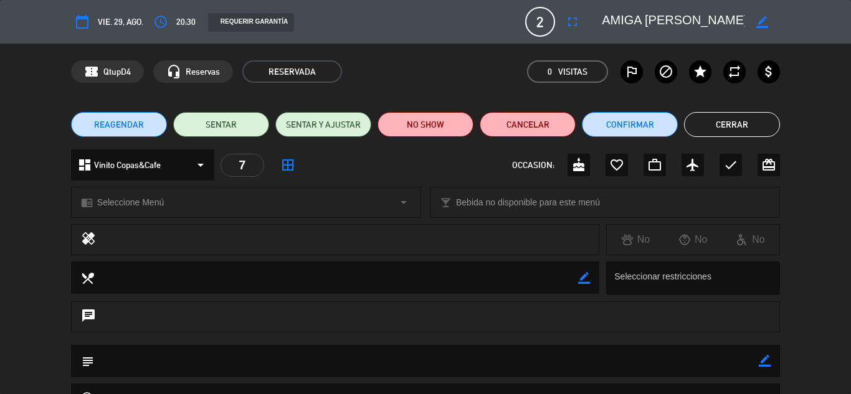
click at [761, 21] on icon "border_color" at bounding box center [762, 22] width 12 height 12
type textarea "AMIGA BELEN X10"
click at [761, 21] on icon at bounding box center [762, 22] width 12 height 12
click at [741, 124] on button "Cerrar" at bounding box center [732, 124] width 96 height 25
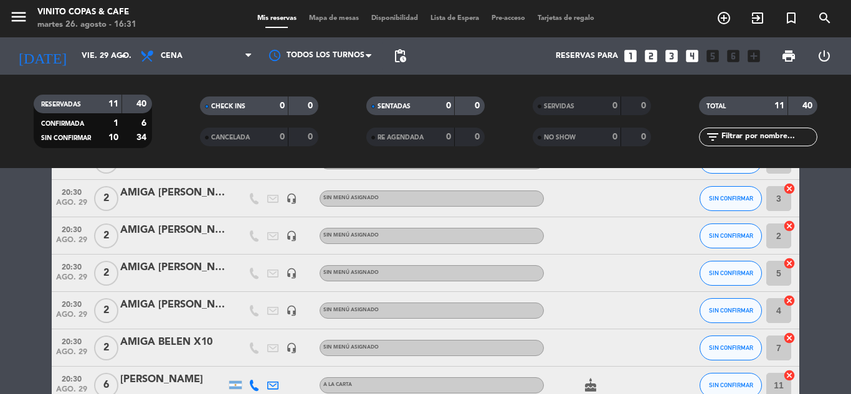
scroll to position [90, 0]
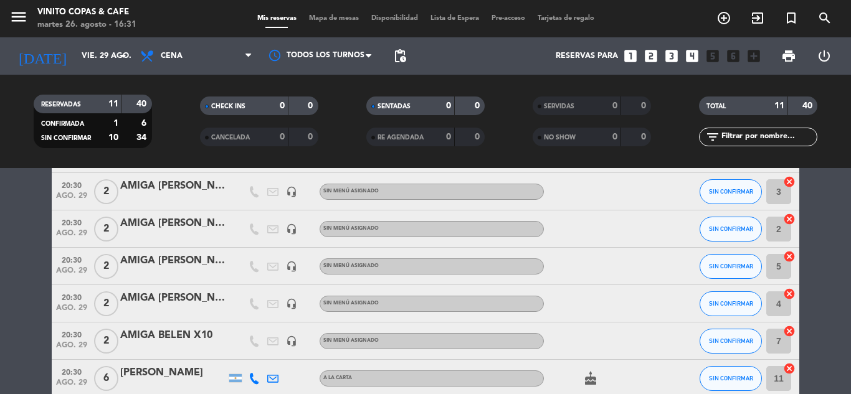
click at [780, 342] on input "7" at bounding box center [778, 341] width 25 height 25
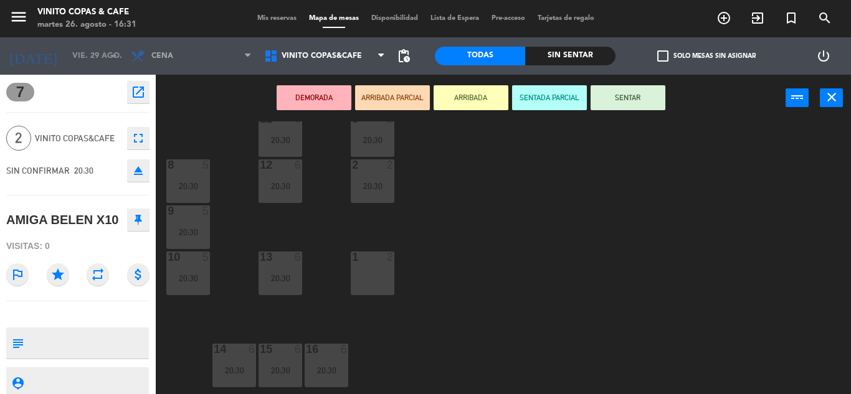
scroll to position [123, 0]
click at [362, 277] on div "1 2" at bounding box center [373, 273] width 44 height 44
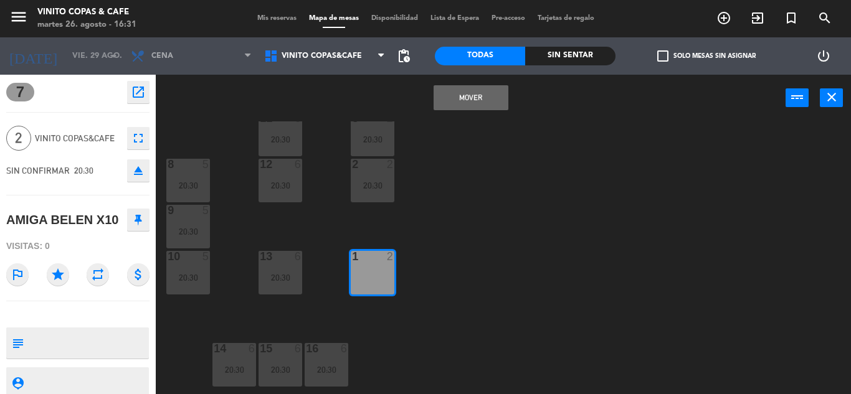
click at [470, 93] on button "Mover" at bounding box center [471, 97] width 75 height 25
